Goal: Task Accomplishment & Management: Complete application form

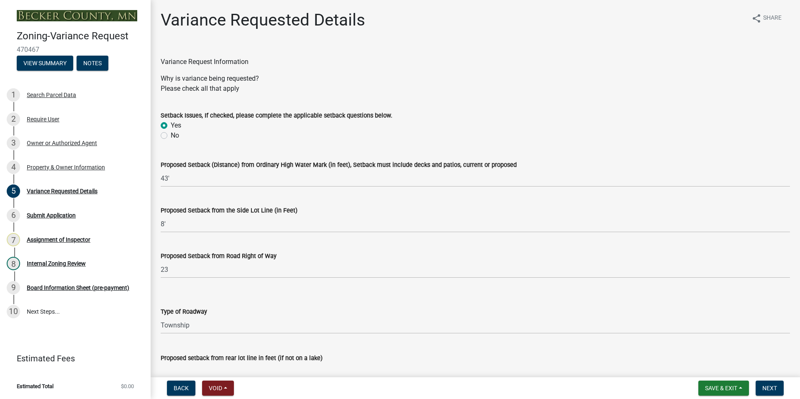
select select "edc6b78d-c029-41a6-a436-e6f76b5f0855"
select select "15bf2cec-1ca8-47a3-85db-999609351cbd"
select select "7b4e921e-23d5-43ad-813a-b7a6ebdae9a4"
select select "bb2b5e43-03c1-4874-9abf-a65f400af928"
select select "8ea3e6c3-8fed-4904-aa20-2f643744aa0c"
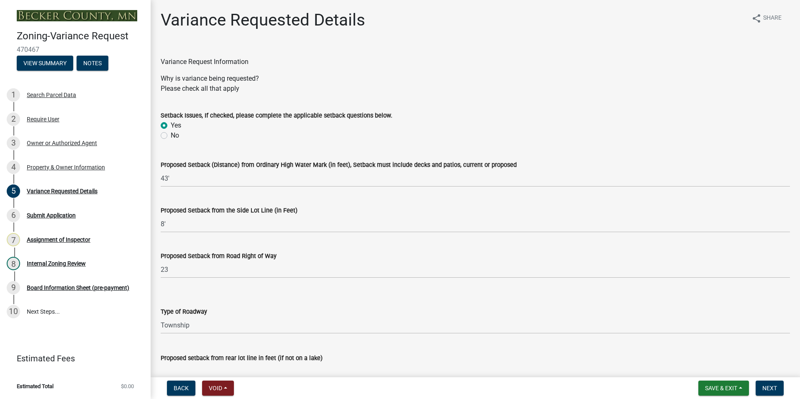
select select "860afd09-da87-482b-bca4-413f5cf53582"
select select "ee8740c3-f4d5-48cf-ad42-c8f7342b480c"
select select "1aa51e34-4f0a-4095-a3f3-287665056048"
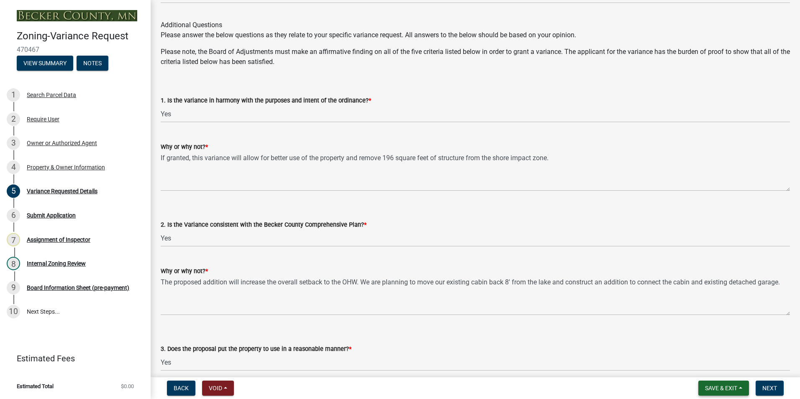
click at [714, 392] on button "Save & Exit" at bounding box center [723, 388] width 51 height 15
click at [708, 363] on button "Save & Exit" at bounding box center [715, 367] width 67 height 20
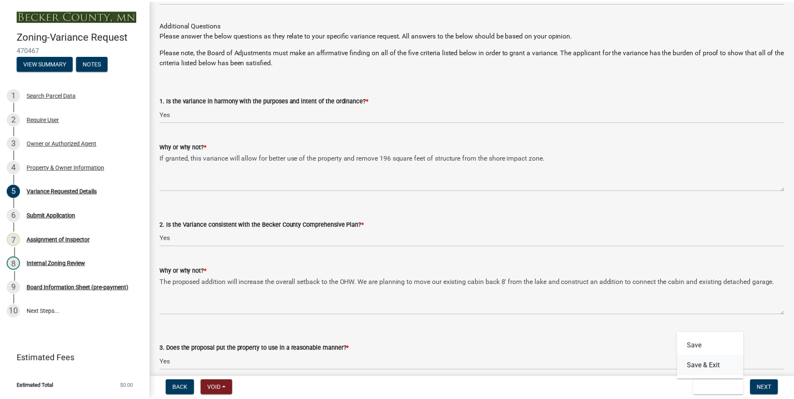
scroll to position [0, 0]
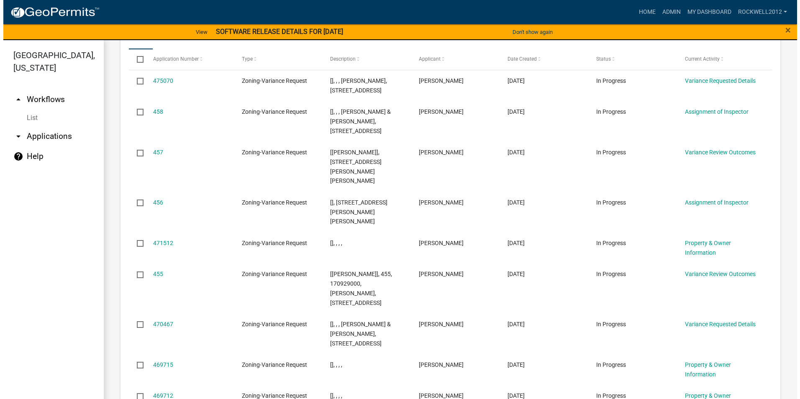
scroll to position [963, 0]
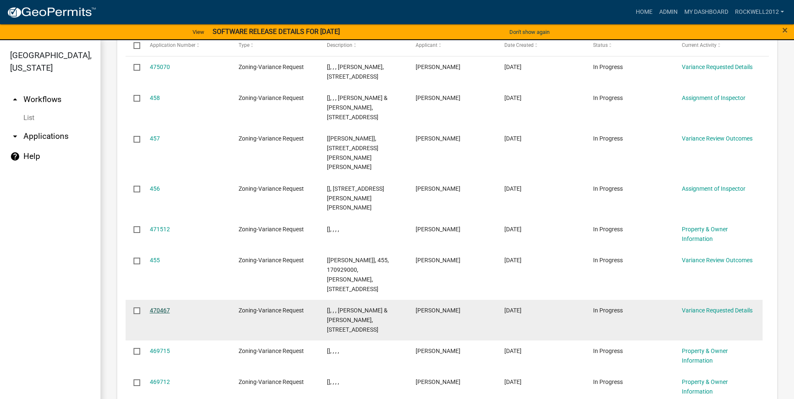
click at [157, 307] on link "470467" at bounding box center [160, 310] width 20 height 7
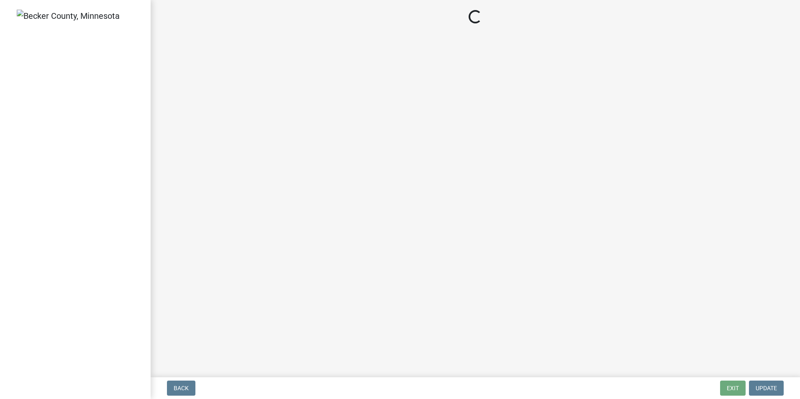
select select "edc6b78d-c029-41a6-a436-e6f76b5f0855"
select select "15bf2cec-1ca8-47a3-85db-999609351cbd"
select select "7b4e921e-23d5-43ad-813a-b7a6ebdae9a4"
select select "bb2b5e43-03c1-4874-9abf-a65f400af928"
select select "8ea3e6c3-8fed-4904-aa20-2f643744aa0c"
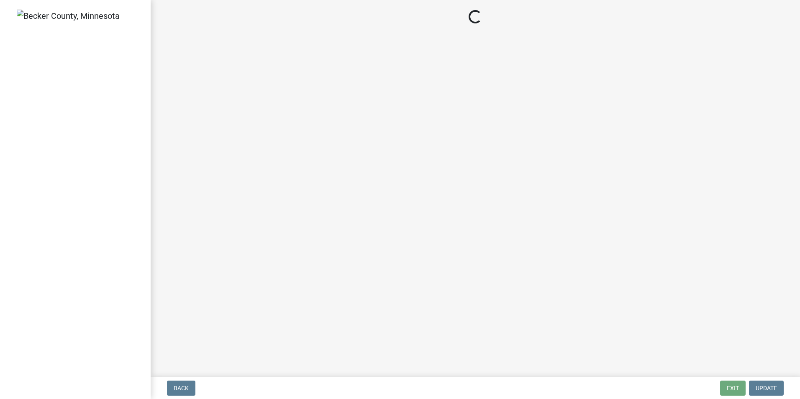
select select "860afd09-da87-482b-bca4-413f5cf53582"
select select "ee8740c3-f4d5-48cf-ad42-c8f7342b480c"
select select "1aa51e34-4f0a-4095-a3f3-287665056048"
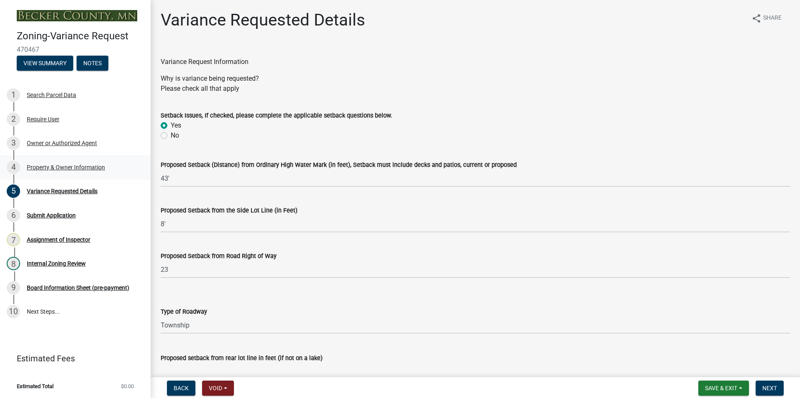
click at [70, 168] on div "Property & Owner Information" at bounding box center [66, 167] width 78 height 6
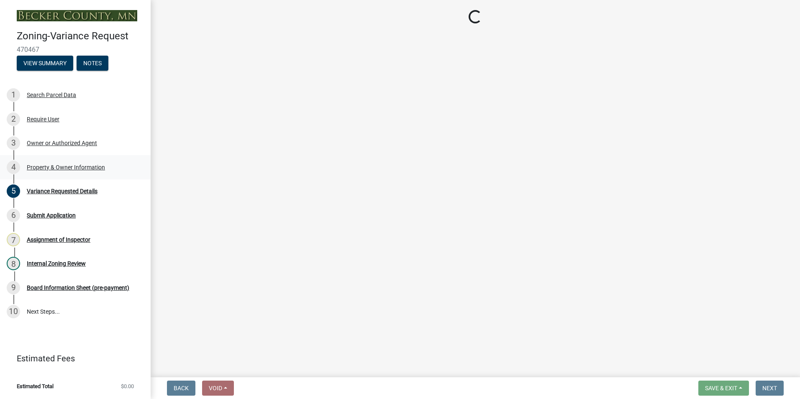
select select "ebfcbacf-82d2-4b94-bde2-6484bc935ede"
select select "bb95c6c5-6f3f-40cc-a012-f40fd26c0c0c"
select select "8d5cb961-90f6-4593-998a-e9fa792b70fb"
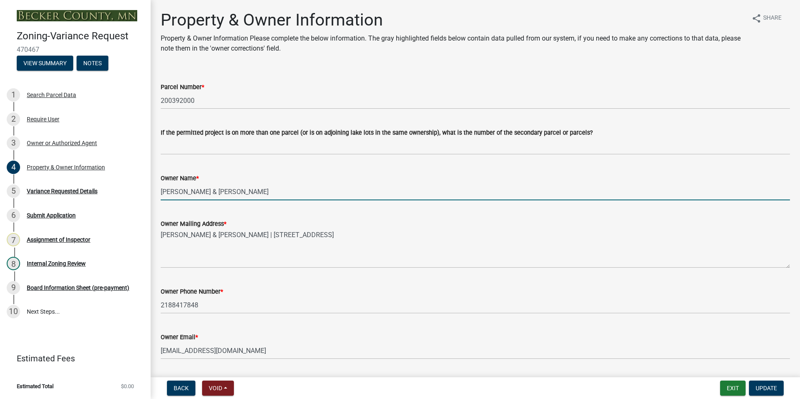
click at [189, 193] on input "[PERSON_NAME] & [PERSON_NAME]" at bounding box center [475, 191] width 629 height 17
type input "[PERSON_NAME]"
click at [770, 386] on span "Update" at bounding box center [766, 388] width 21 height 7
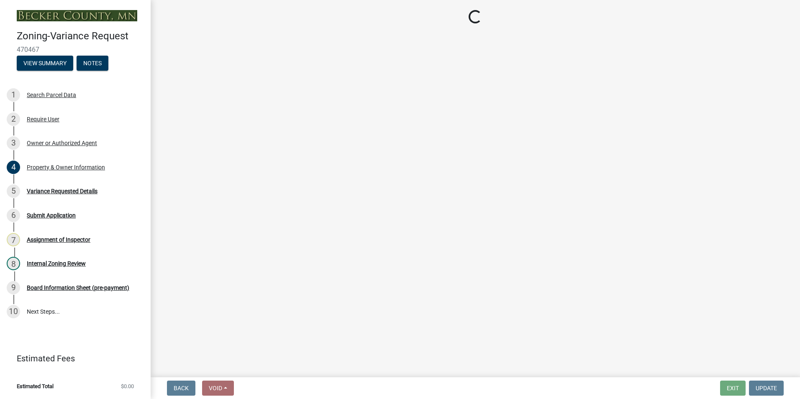
select select "edc6b78d-c029-41a6-a436-e6f76b5f0855"
select select "15bf2cec-1ca8-47a3-85db-999609351cbd"
select select "7b4e921e-23d5-43ad-813a-b7a6ebdae9a4"
select select "bb2b5e43-03c1-4874-9abf-a65f400af928"
select select "8ea3e6c3-8fed-4904-aa20-2f643744aa0c"
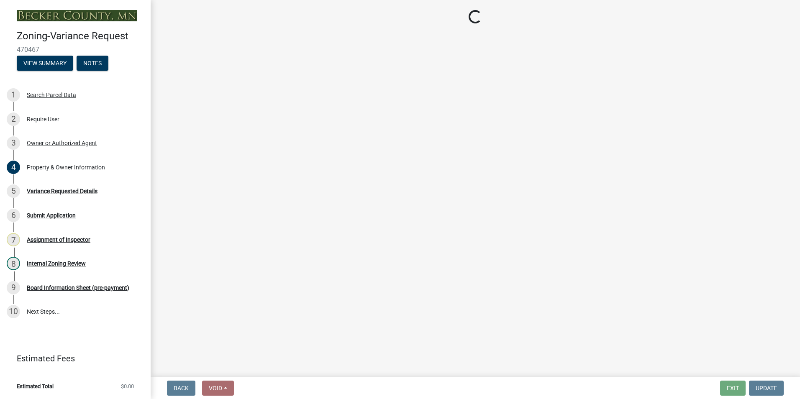
select select "860afd09-da87-482b-bca4-413f5cf53582"
select select "ee8740c3-f4d5-48cf-ad42-c8f7342b480c"
select select "1aa51e34-4f0a-4095-a3f3-287665056048"
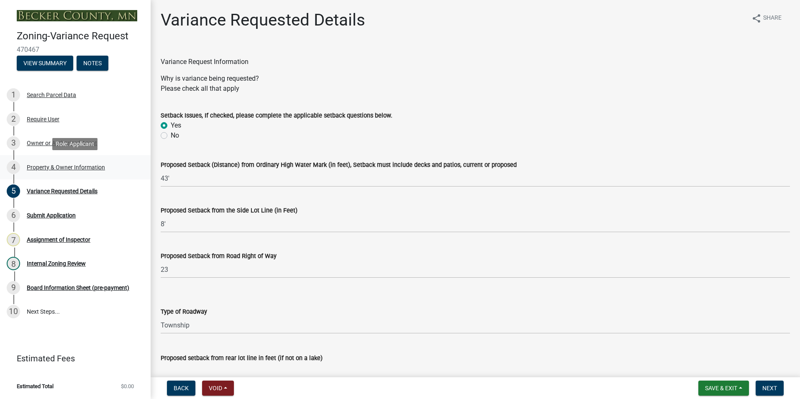
click at [42, 165] on div "Property & Owner Information" at bounding box center [66, 167] width 78 height 6
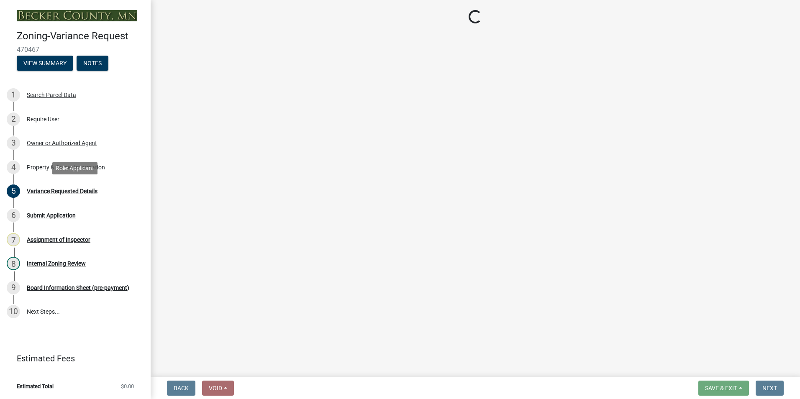
select select "ebfcbacf-82d2-4b94-bde2-6484bc935ede"
select select "bb95c6c5-6f3f-40cc-a012-f40fd26c0c0c"
select select "8d5cb961-90f6-4593-998a-e9fa792b70fb"
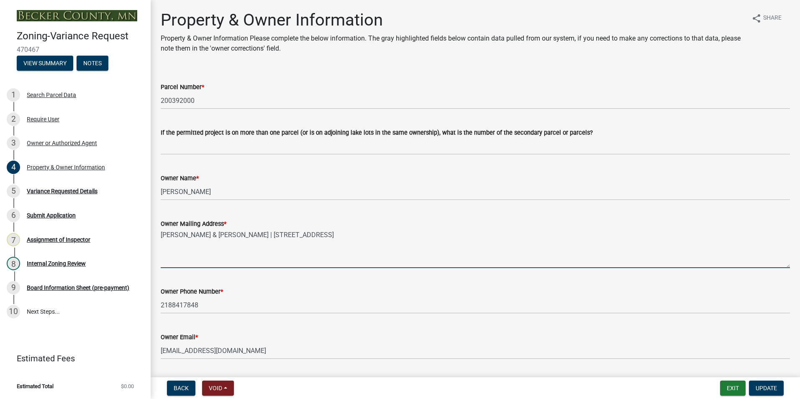
click at [190, 234] on textarea "[PERSON_NAME] & [PERSON_NAME] | [STREET_ADDRESS]" at bounding box center [475, 248] width 629 height 39
type textarea "[PERSON_NAME] | [STREET_ADDRESS]"
click at [762, 388] on span "Update" at bounding box center [766, 388] width 21 height 7
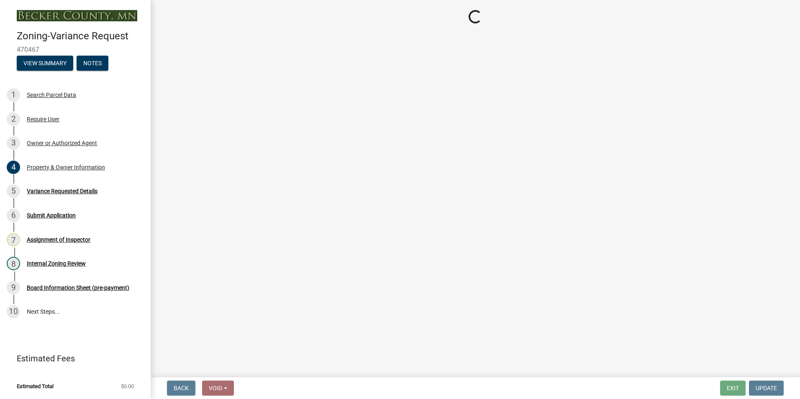
select select "edc6b78d-c029-41a6-a436-e6f76b5f0855"
select select "15bf2cec-1ca8-47a3-85db-999609351cbd"
select select "7b4e921e-23d5-43ad-813a-b7a6ebdae9a4"
select select "bb2b5e43-03c1-4874-9abf-a65f400af928"
select select "8ea3e6c3-8fed-4904-aa20-2f643744aa0c"
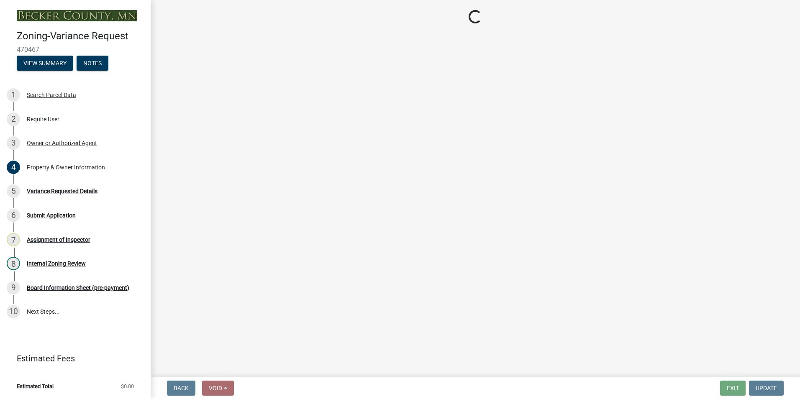
select select "860afd09-da87-482b-bca4-413f5cf53582"
select select "ee8740c3-f4d5-48cf-ad42-c8f7342b480c"
select select "1aa51e34-4f0a-4095-a3f3-287665056048"
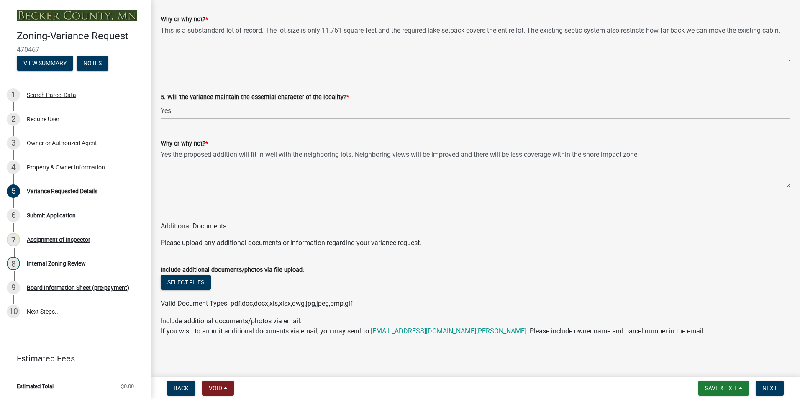
scroll to position [1729, 0]
click at [724, 389] on span "Save & Exit" at bounding box center [721, 388] width 32 height 7
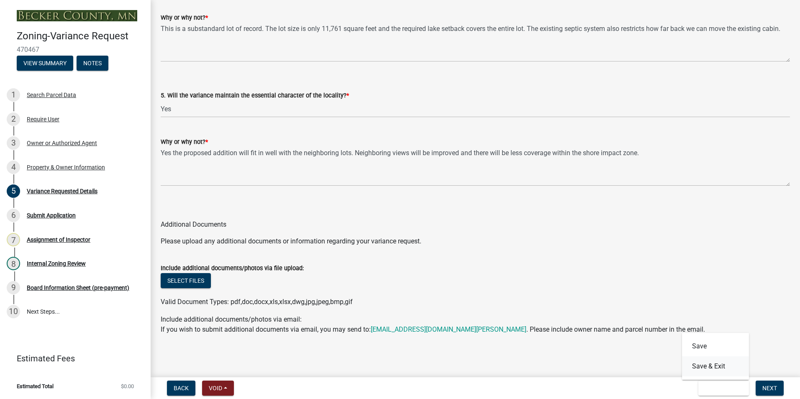
click at [716, 367] on button "Save & Exit" at bounding box center [715, 367] width 67 height 20
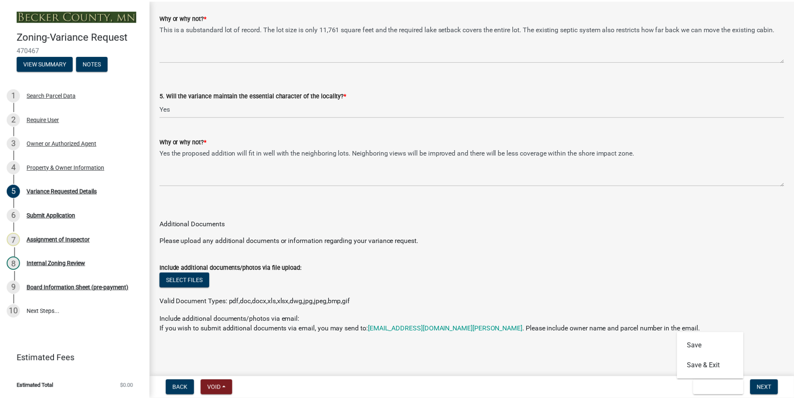
scroll to position [0, 0]
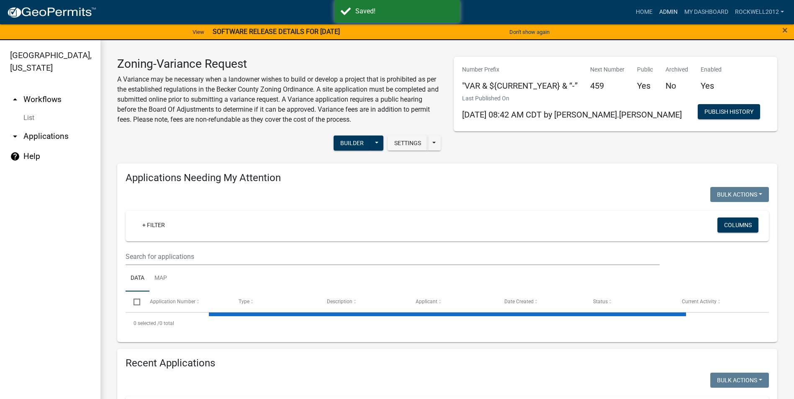
click at [670, 10] on link "Admin" at bounding box center [668, 12] width 25 height 16
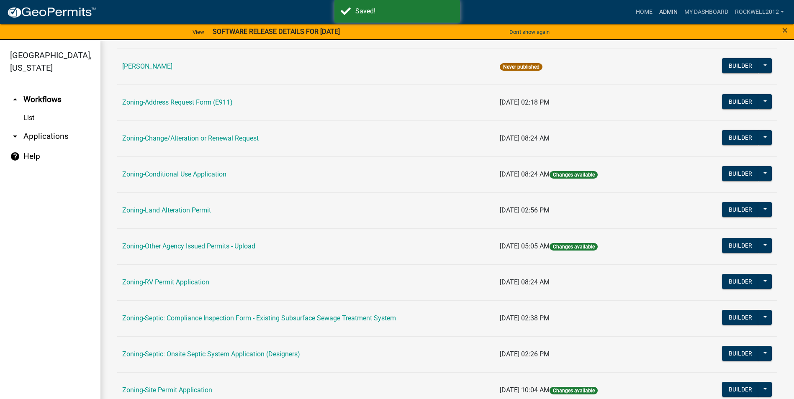
scroll to position [209, 0]
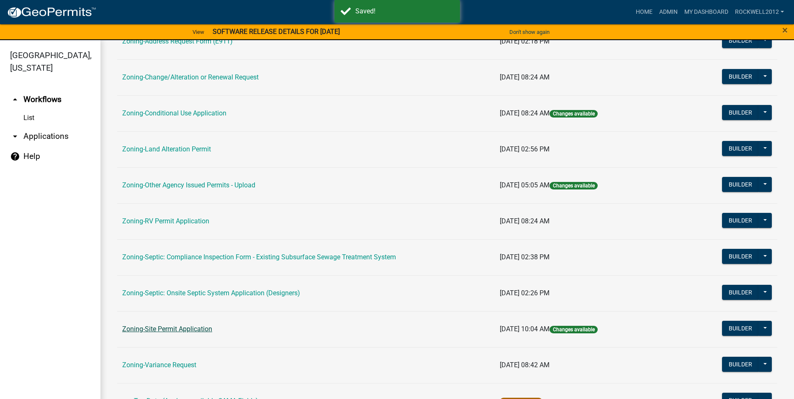
click at [160, 331] on link "Zoning-Site Permit Application" at bounding box center [167, 329] width 90 height 8
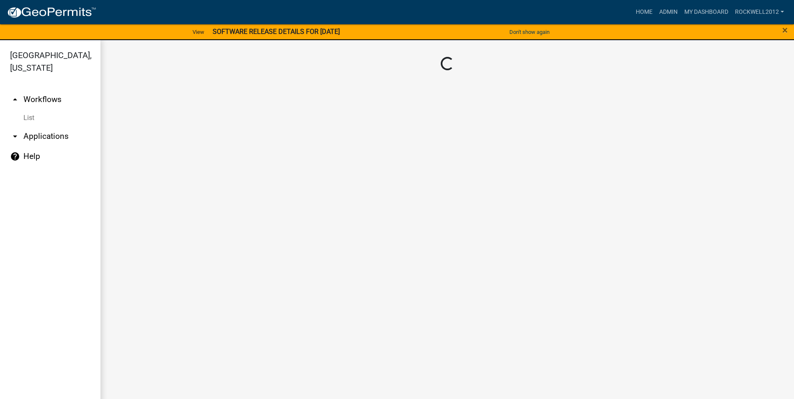
scroll to position [10, 0]
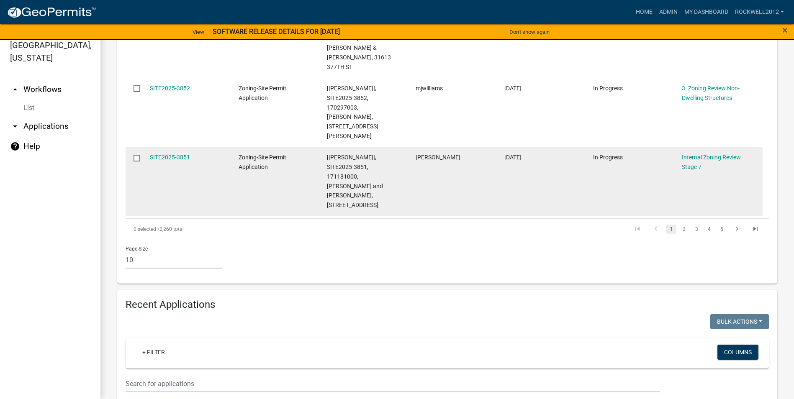
scroll to position [753, 0]
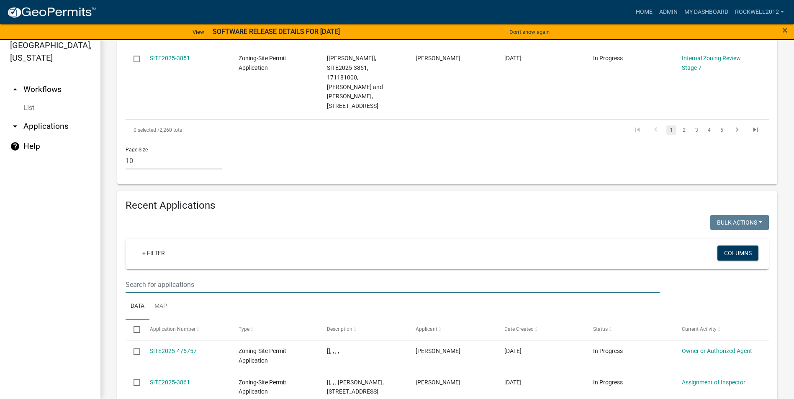
click at [136, 276] on input "text" at bounding box center [393, 284] width 534 height 17
type input "[PERSON_NAME]"
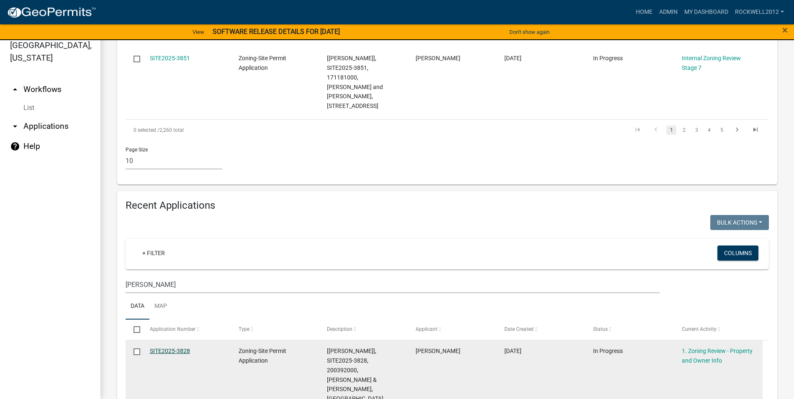
click at [161, 348] on link "SITE2025-3828" at bounding box center [170, 351] width 40 height 7
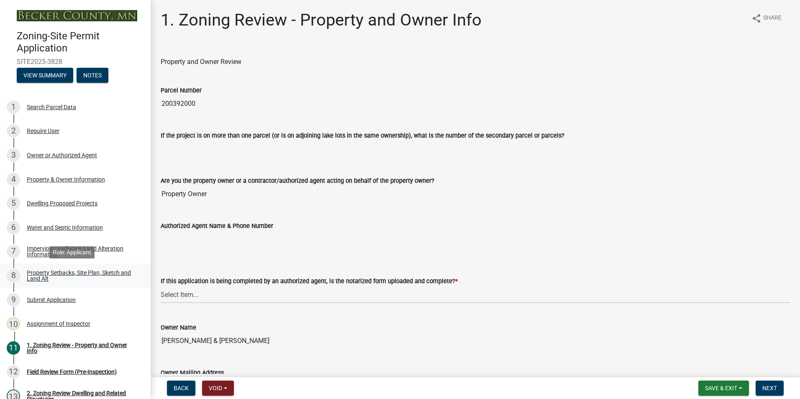
click at [87, 270] on div "Property Setbacks, Site Plan, Sketch and Land Alt" at bounding box center [82, 276] width 110 height 12
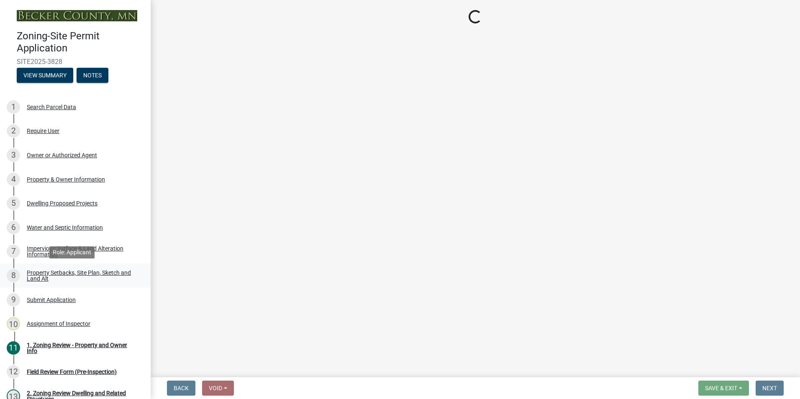
select select "7b13c63f-e699-4112-b373-98fbd28ec536"
select select "61e50a0f-d34a-406c-8f1e-40c7e543f5ce"
select select "b56a4575-9846-47cf-8067-c59a4853da22"
select select "12f785fb-c378-4b18-841c-21c73dc99083"
select select "5c3bc124-316a-4e31-81ed-fa9247a28fef"
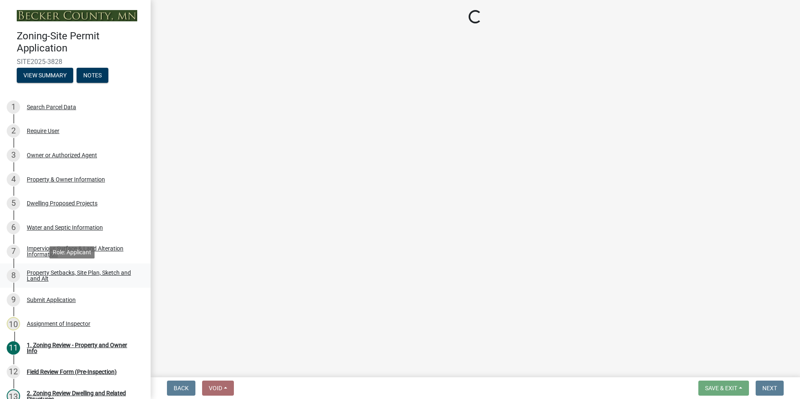
select select "aa6c7ffd-a452-4f17-af46-2abaeaed4180"
select select "5ad4ab64-b44e-481c-9000-9e5907aa74e1"
select select "a96800da-4e88-4c62-b1ff-2cd17f9e3346"
select select "c8b8ea71-7088-4e87-a493-7bc88cc2835b"
select select "133211ff-91ce-4a0a-9235-b48a7e2069a0"
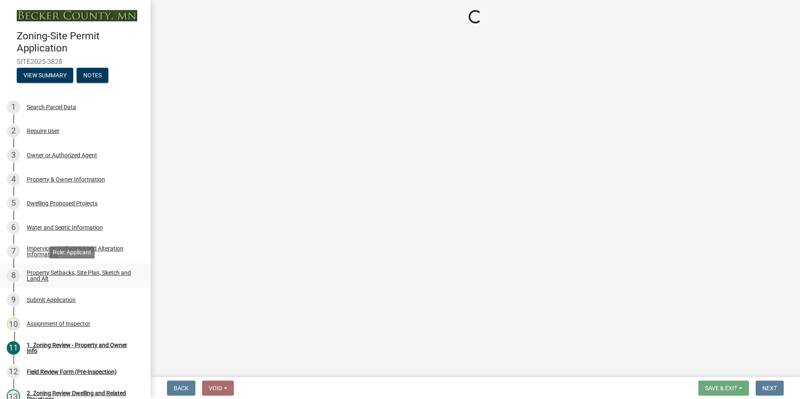
select select "4421853d-5e11-4b64-95ec-6c47066881cc"
